Goal: Transaction & Acquisition: Purchase product/service

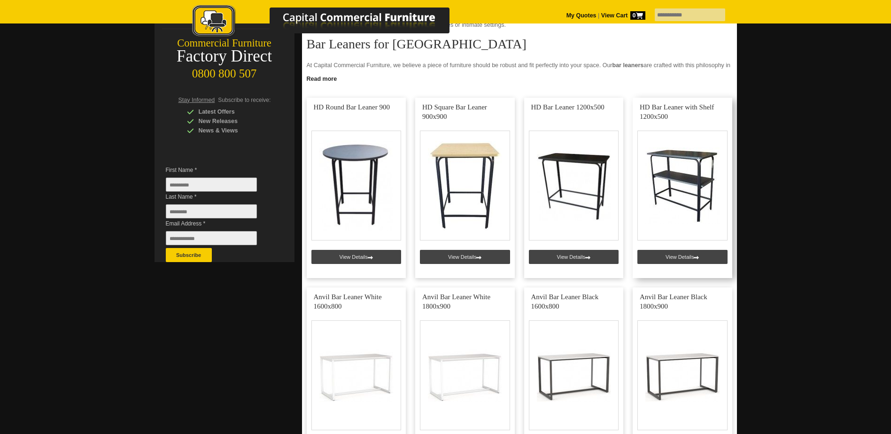
scroll to position [141, 0]
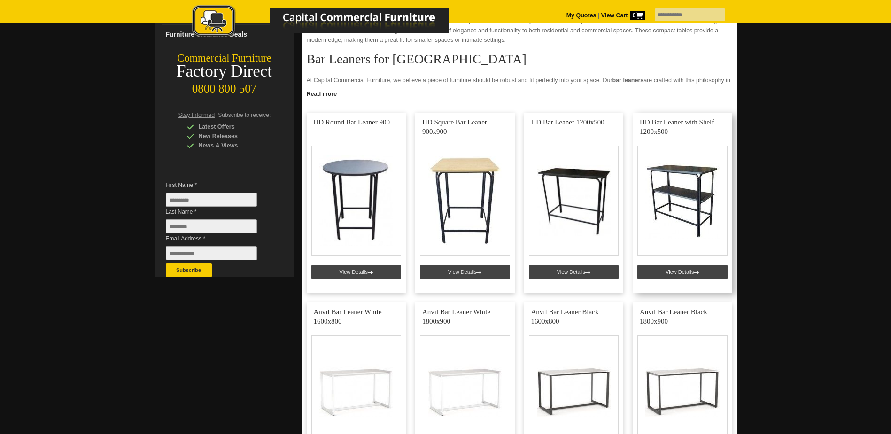
click at [699, 269] on link at bounding box center [683, 203] width 100 height 180
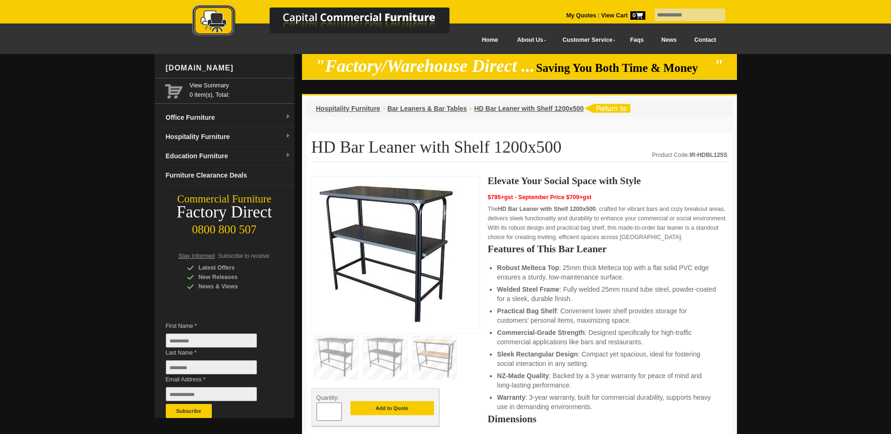
click at [440, 357] on img at bounding box center [435, 356] width 44 height 41
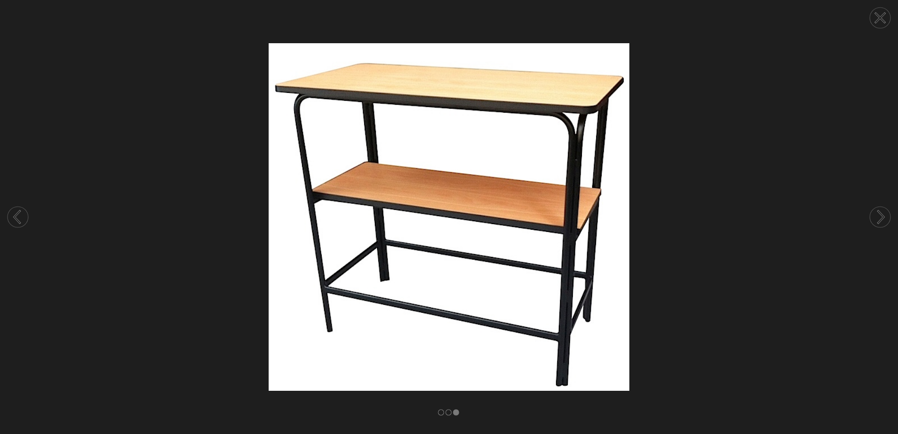
click at [723, 188] on img at bounding box center [449, 216] width 898 height 347
click at [884, 20] on circle at bounding box center [880, 18] width 21 height 21
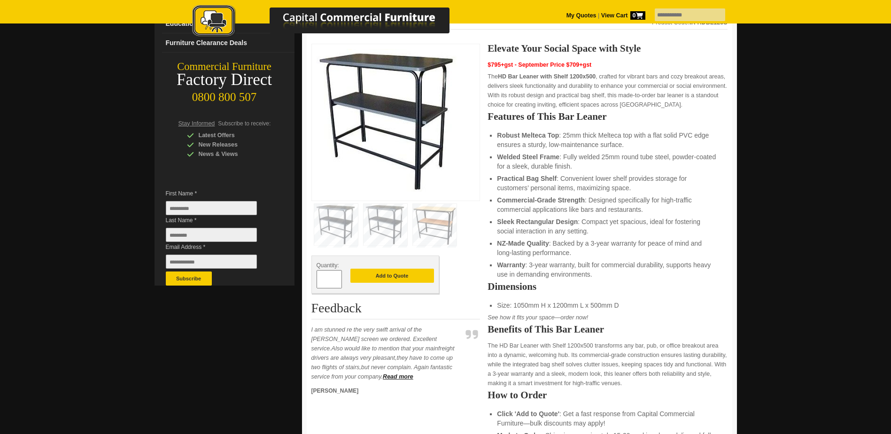
scroll to position [141, 0]
